Goal: Task Accomplishment & Management: Complete application form

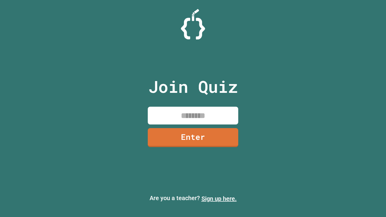
click at [219, 199] on link "Sign up here." at bounding box center [218, 198] width 35 height 7
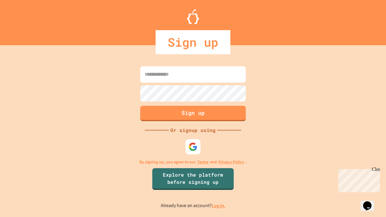
click at [219, 206] on link "Log in." at bounding box center [219, 206] width 14 height 6
